Goal: Answer question/provide support: Answer question/provide support

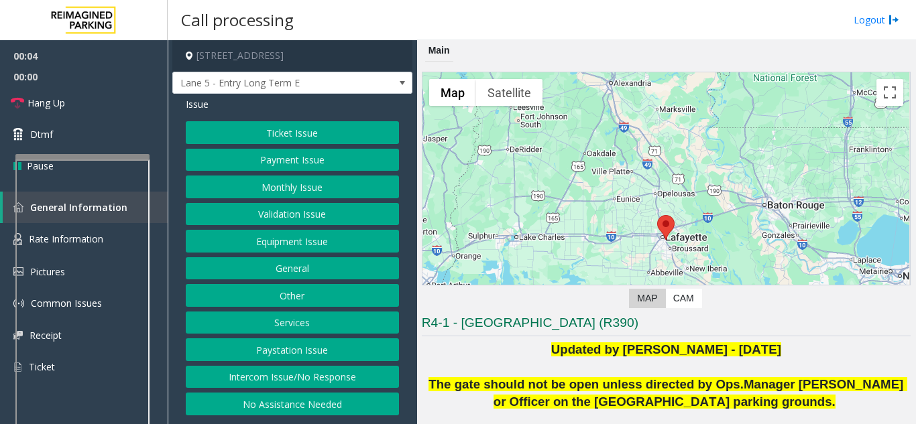
click at [286, 374] on button "Intercom Issue/No Response" at bounding box center [292, 377] width 213 height 23
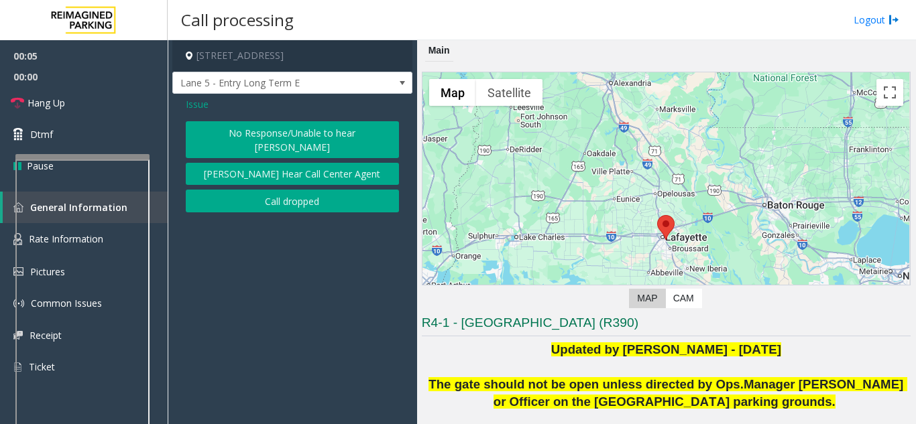
click at [237, 136] on button "No Response/Unable to hear [PERSON_NAME]" at bounding box center [292, 139] width 213 height 37
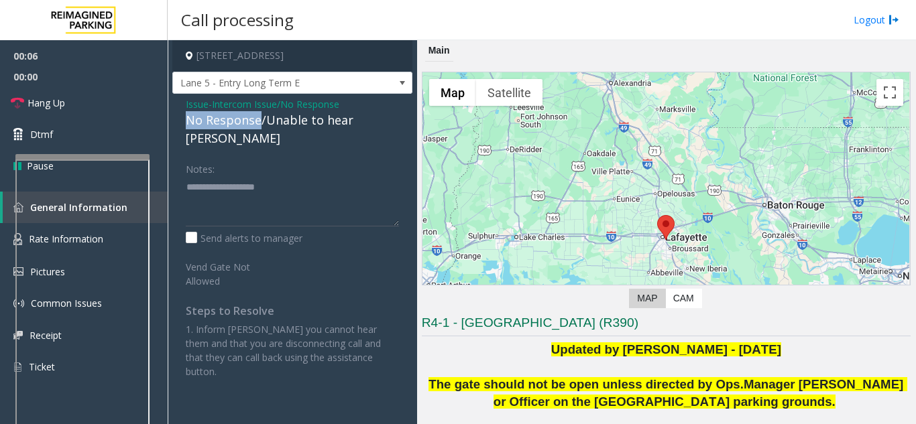
drag, startPoint x: 259, startPoint y: 121, endPoint x: 185, endPoint y: 119, distance: 73.8
click at [185, 119] on div "Issue - Intercom Issue/No Response No Response/Unable to hear [PERSON_NAME] Not…" at bounding box center [292, 243] width 240 height 298
click at [271, 176] on textarea at bounding box center [292, 201] width 213 height 50
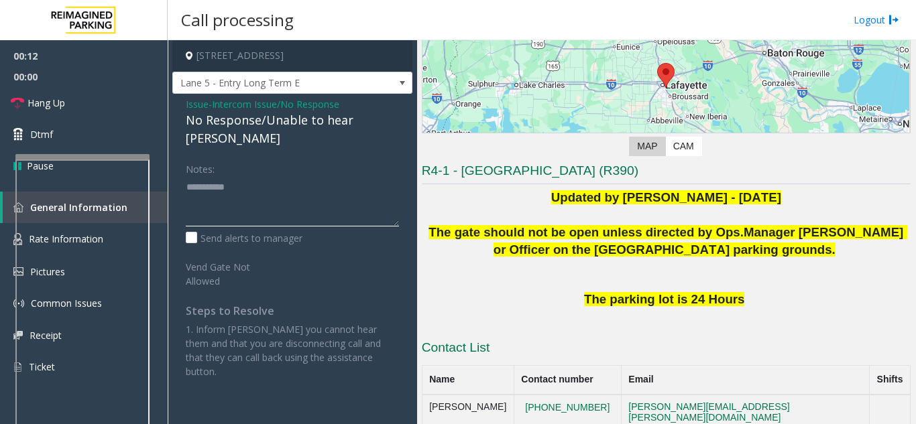
scroll to position [152, 0]
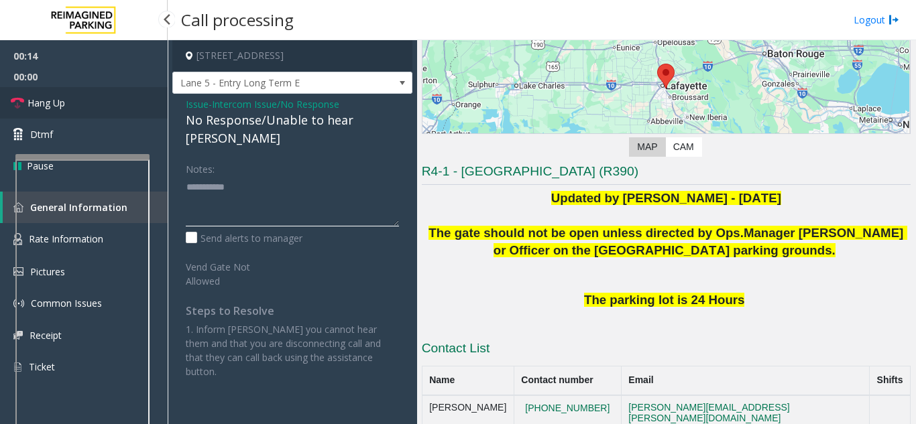
type textarea "**********"
click at [50, 111] on link "Hang Up" at bounding box center [84, 103] width 168 height 32
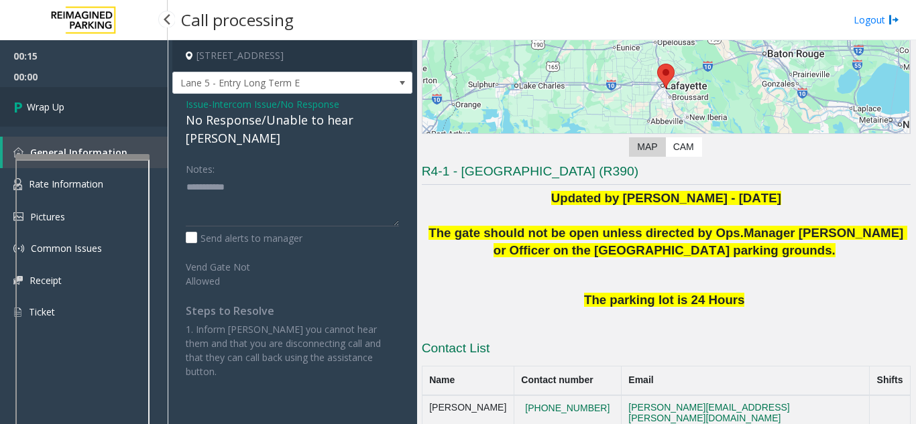
click at [50, 111] on span "Wrap Up" at bounding box center [46, 107] width 38 height 14
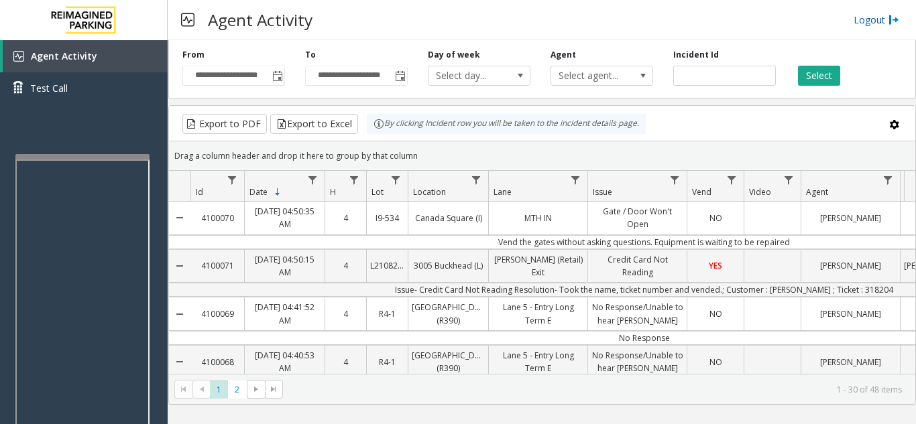
click at [878, 22] on link "Logout" at bounding box center [876, 20] width 46 height 14
